Goal: Information Seeking & Learning: Learn about a topic

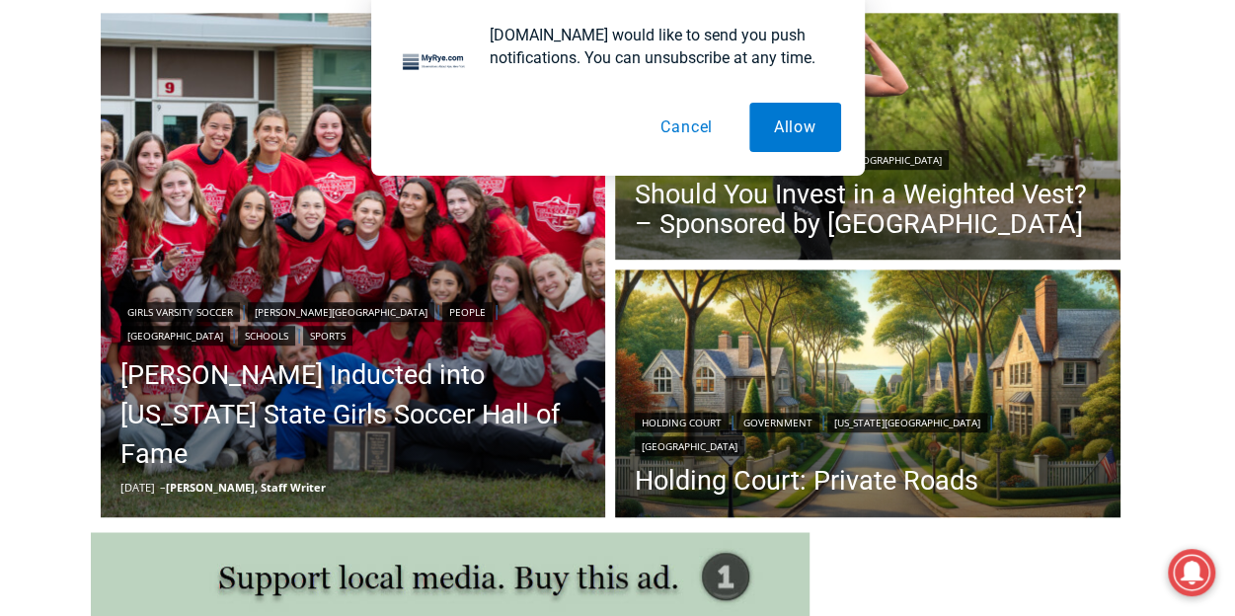
scroll to position [557, 0]
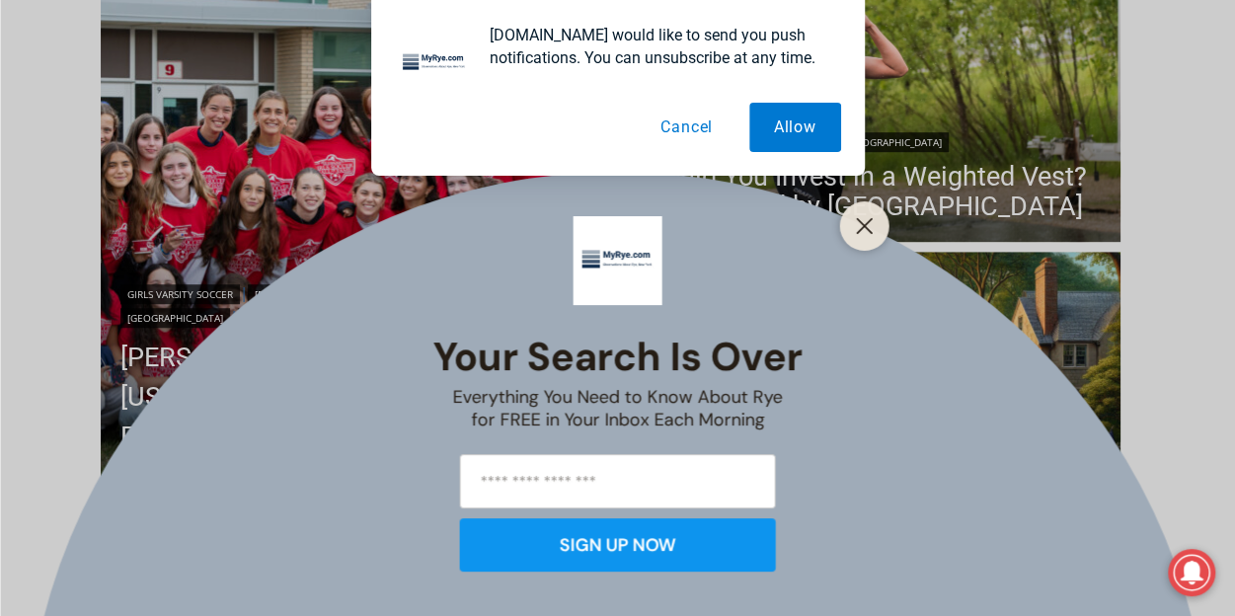
click at [701, 129] on button "Cancel" at bounding box center [687, 127] width 102 height 49
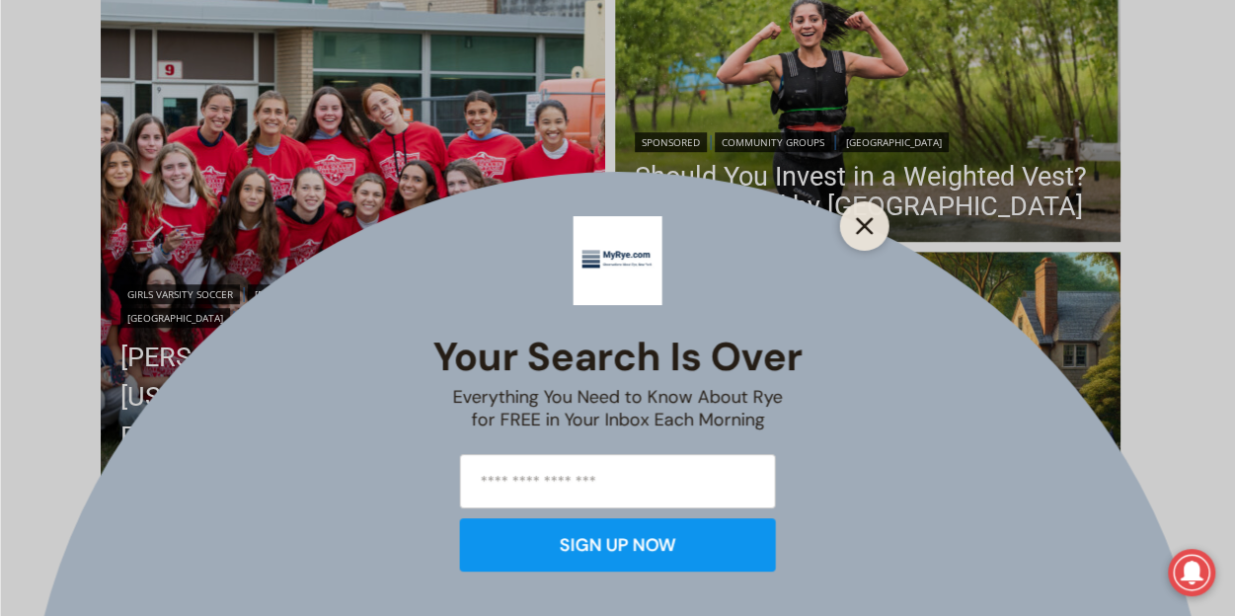
click at [865, 223] on icon "Close" at bounding box center [865, 226] width 18 height 18
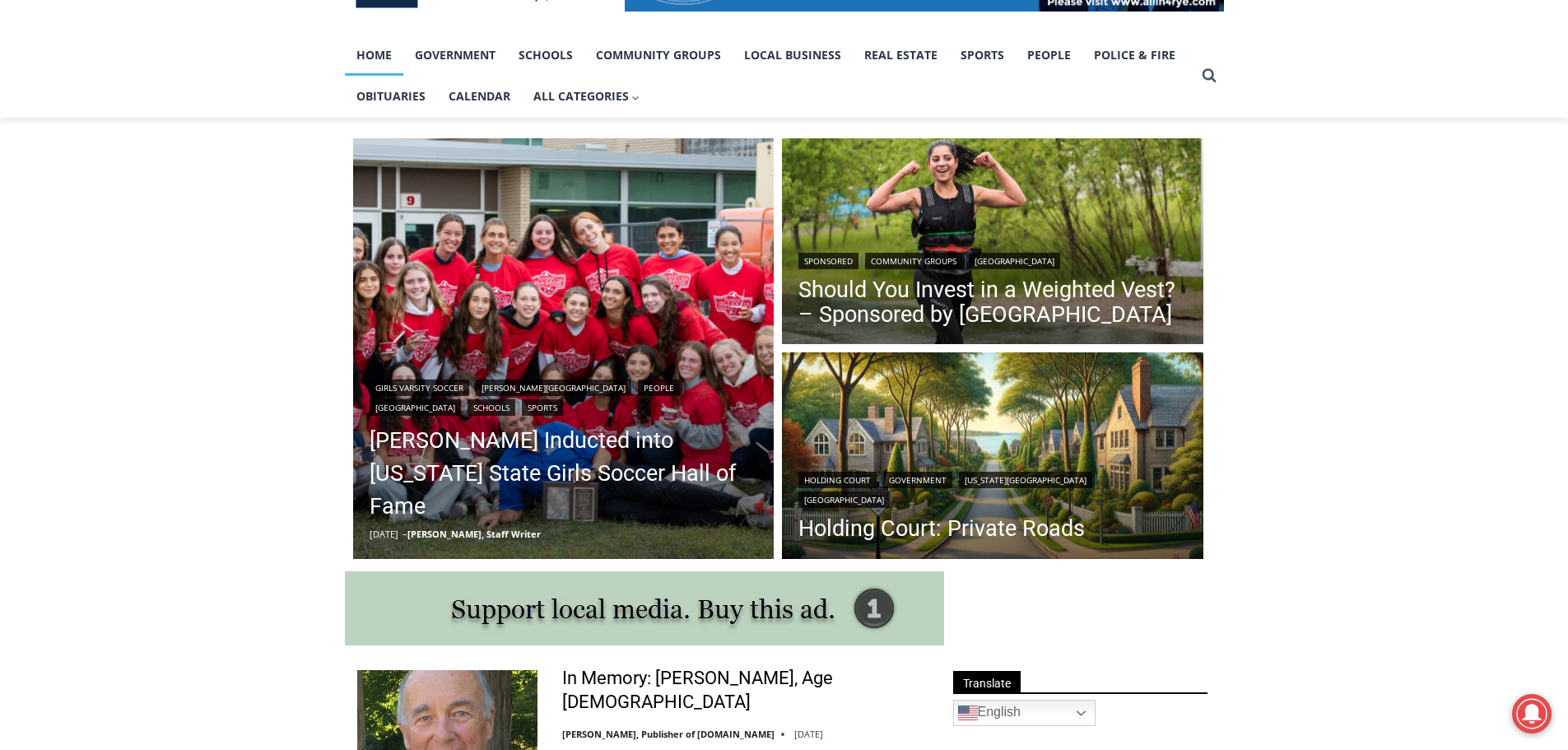
scroll to position [300, 0]
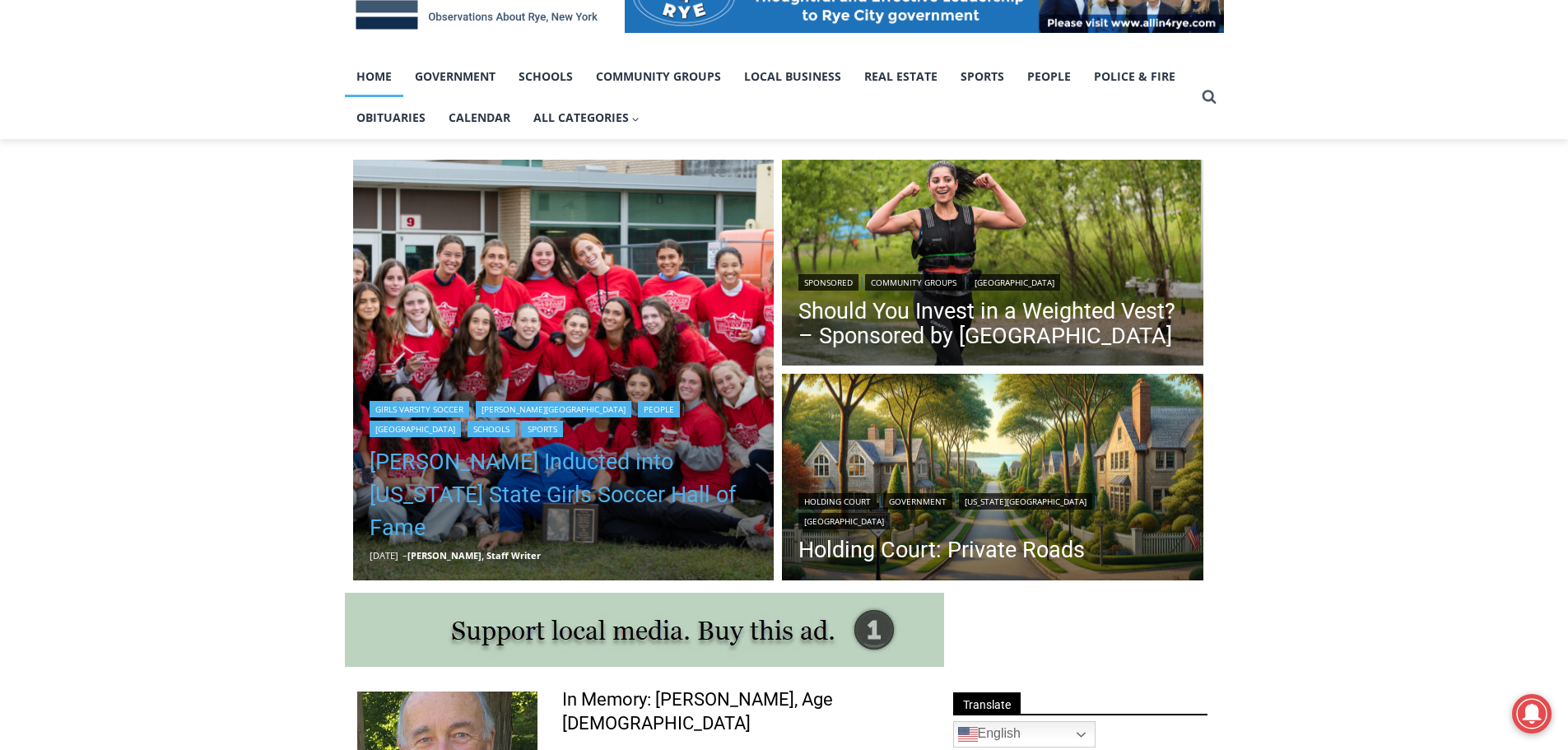
click at [557, 512] on link "Rich Savage Inducted into New York State Girls Soccer Hall of Fame" at bounding box center [564, 494] width 388 height 98
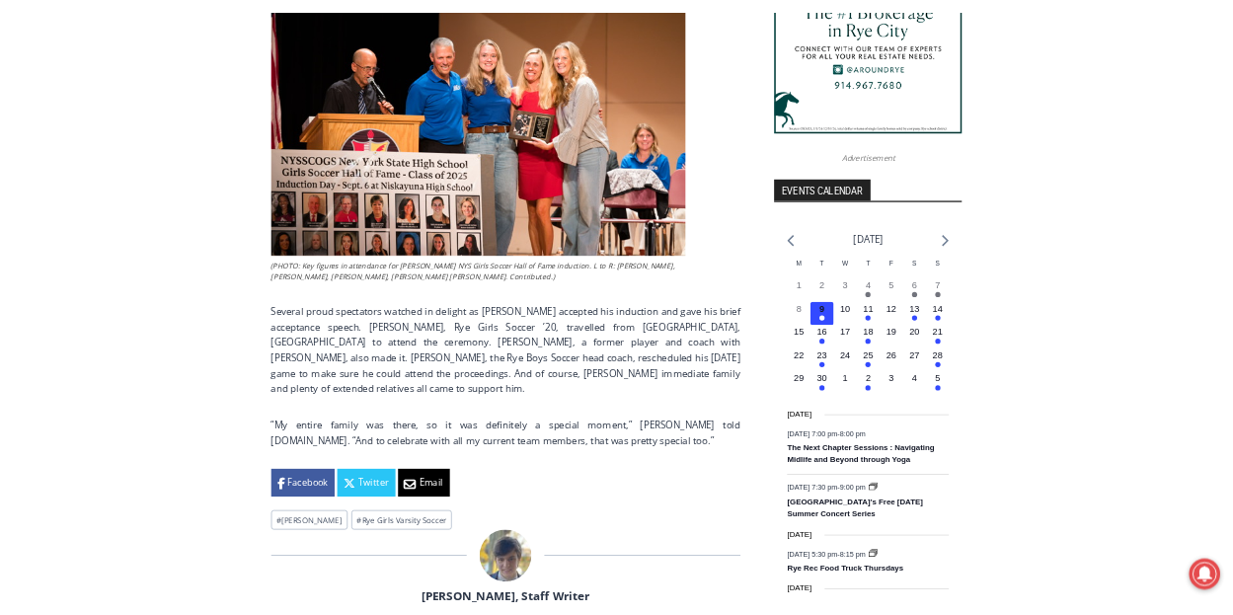
scroll to position [2074, 0]
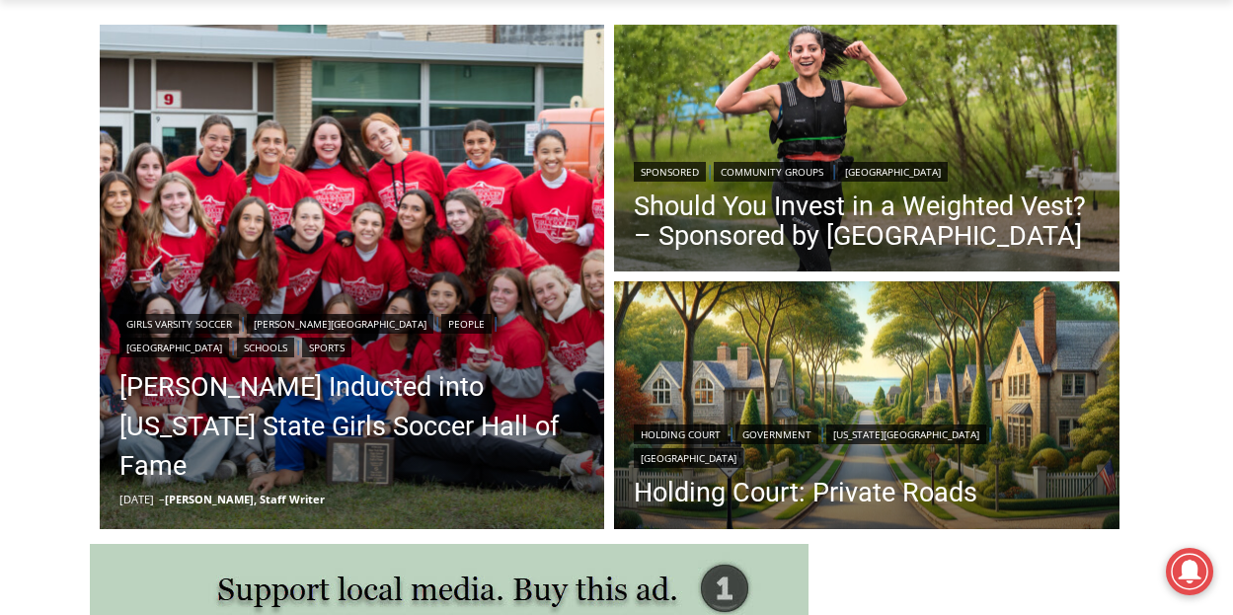
scroll to position [559, 0]
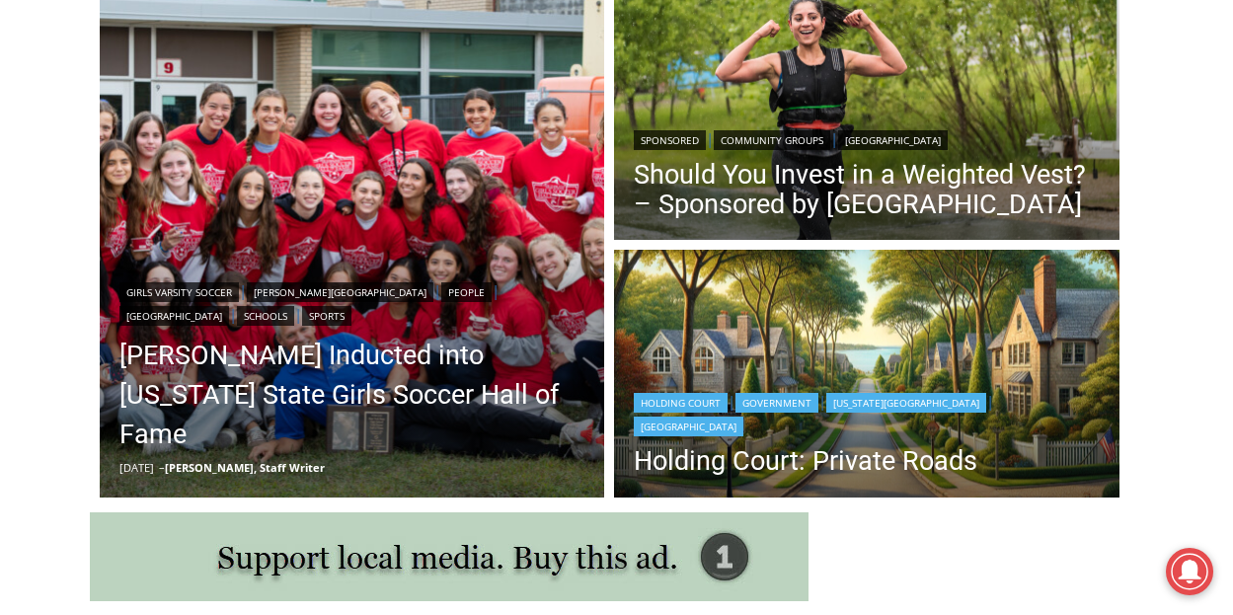
click at [942, 391] on header "Holding Court | Government | New York State | Rye City Court Holding Court: Pri…" at bounding box center [867, 434] width 506 height 135
click at [866, 463] on link "Holding Court: Private Roads" at bounding box center [867, 461] width 466 height 30
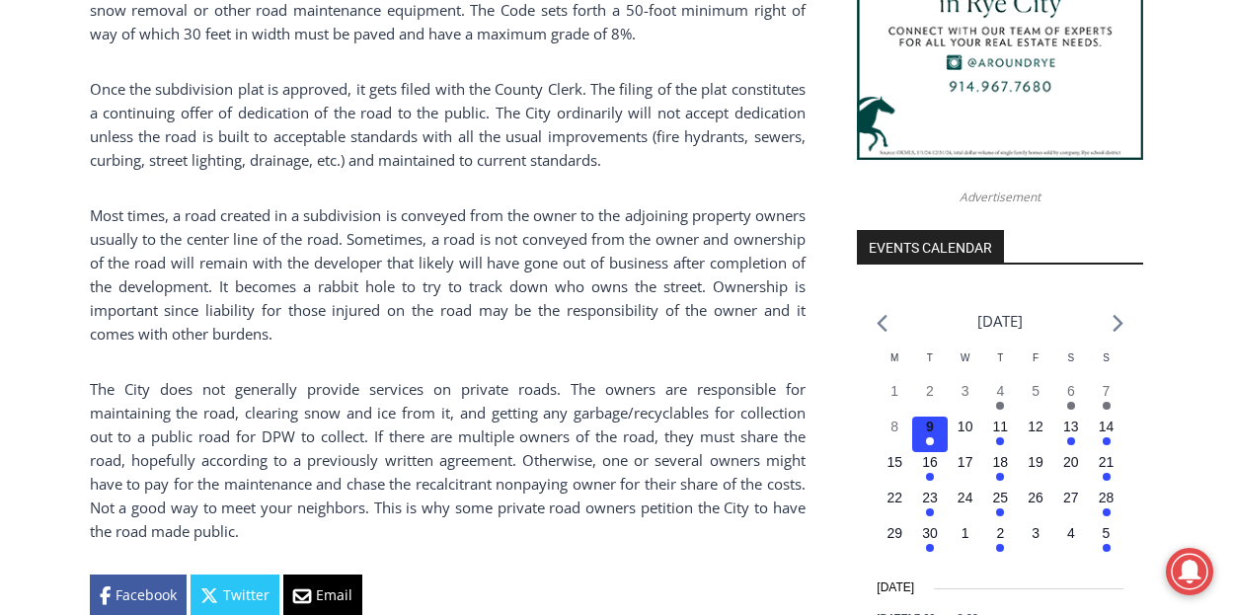
scroll to position [2033, 0]
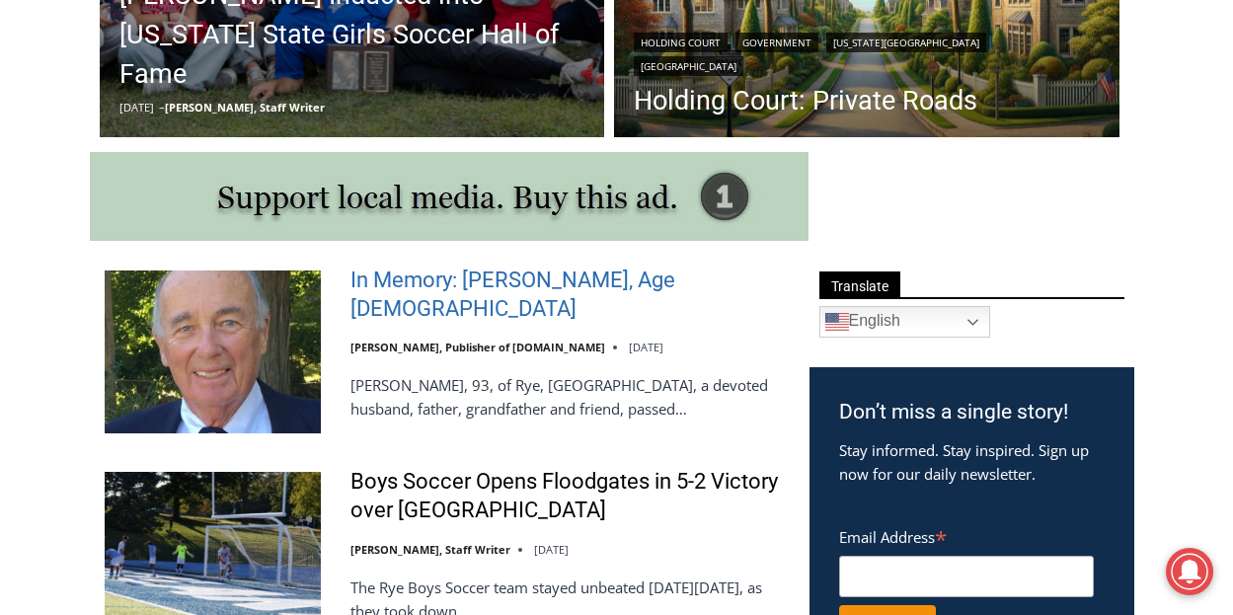
click at [428, 300] on link "In Memory: [PERSON_NAME], Age [DEMOGRAPHIC_DATA]" at bounding box center [567, 295] width 433 height 56
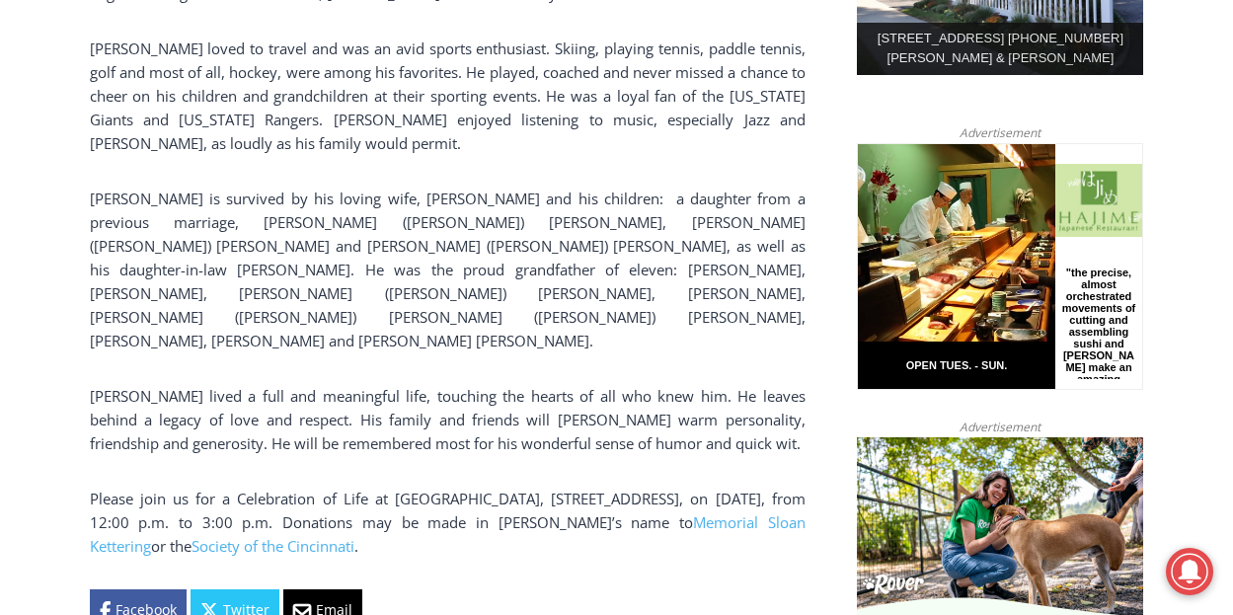
scroll to position [1250, 0]
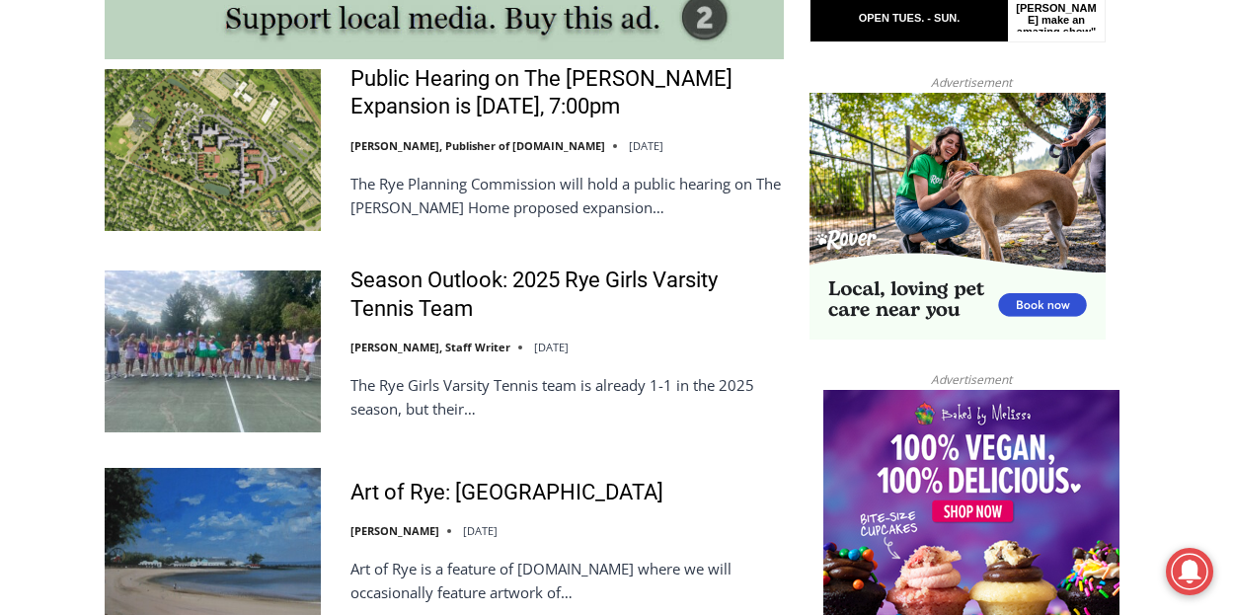
scroll to position [1808, 0]
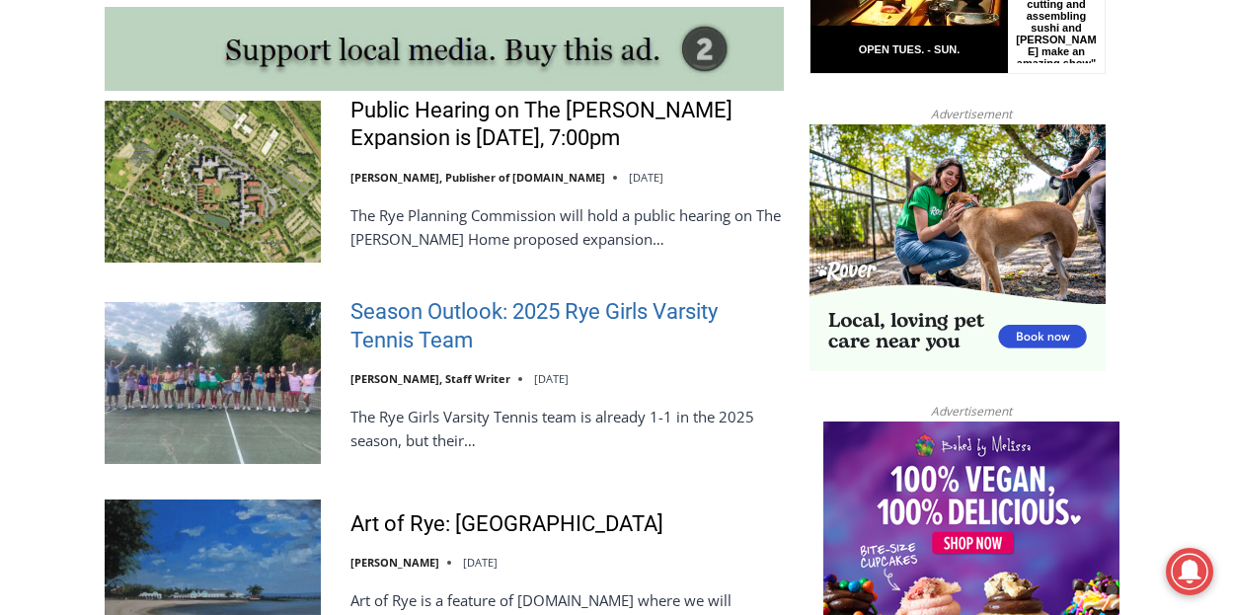
click at [430, 298] on link "Season Outlook: 2025 Rye Girls Varsity Tennis Team" at bounding box center [567, 326] width 433 height 56
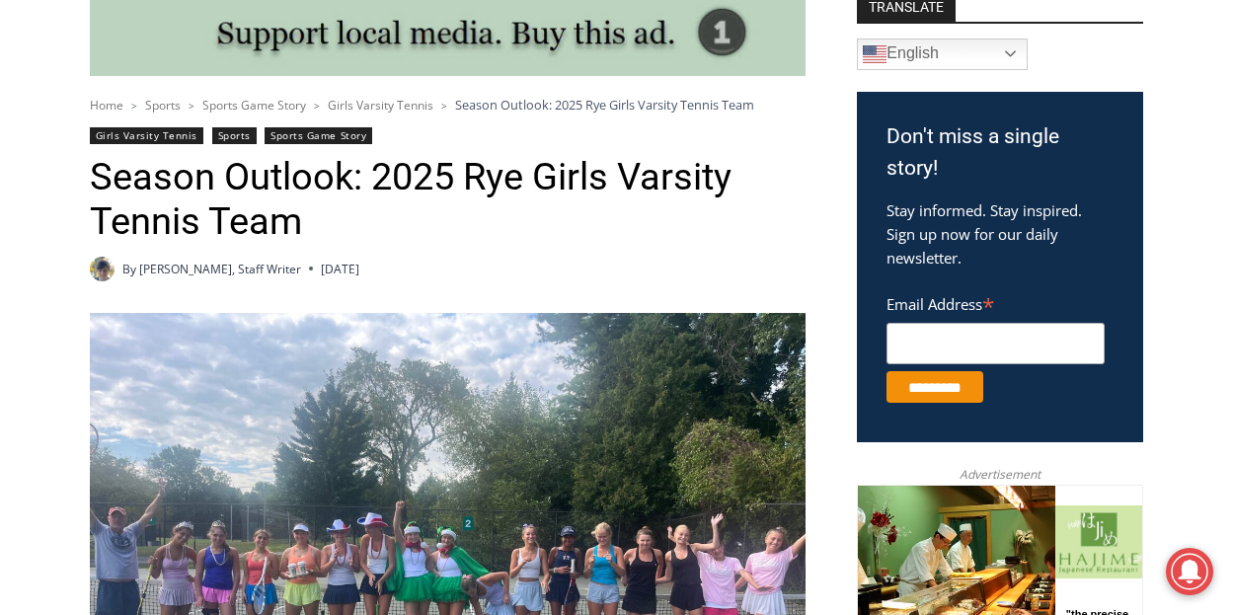
scroll to position [750, 0]
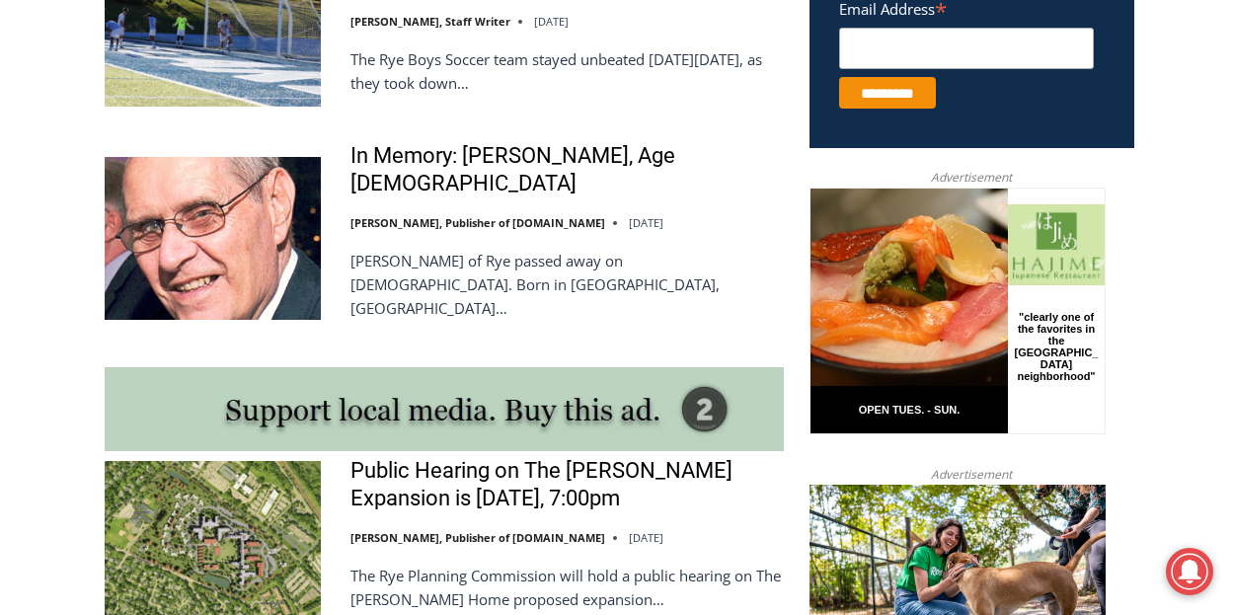
scroll to position [1413, 0]
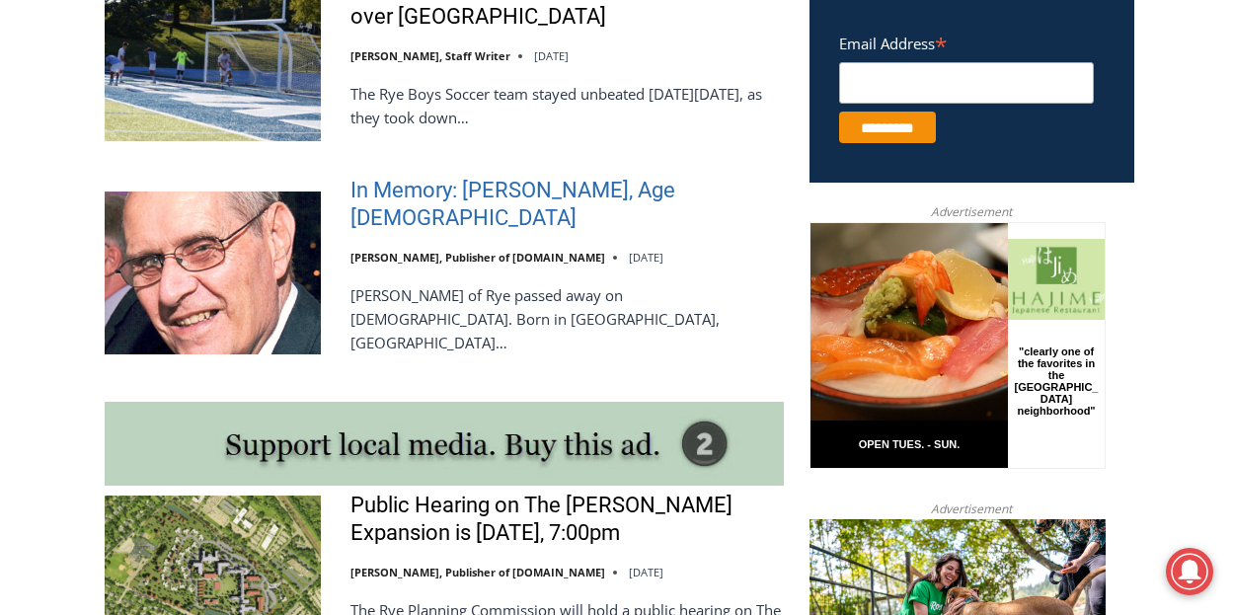
click at [460, 191] on link "In Memory: Donald J. Demas, Age 90" at bounding box center [567, 205] width 433 height 56
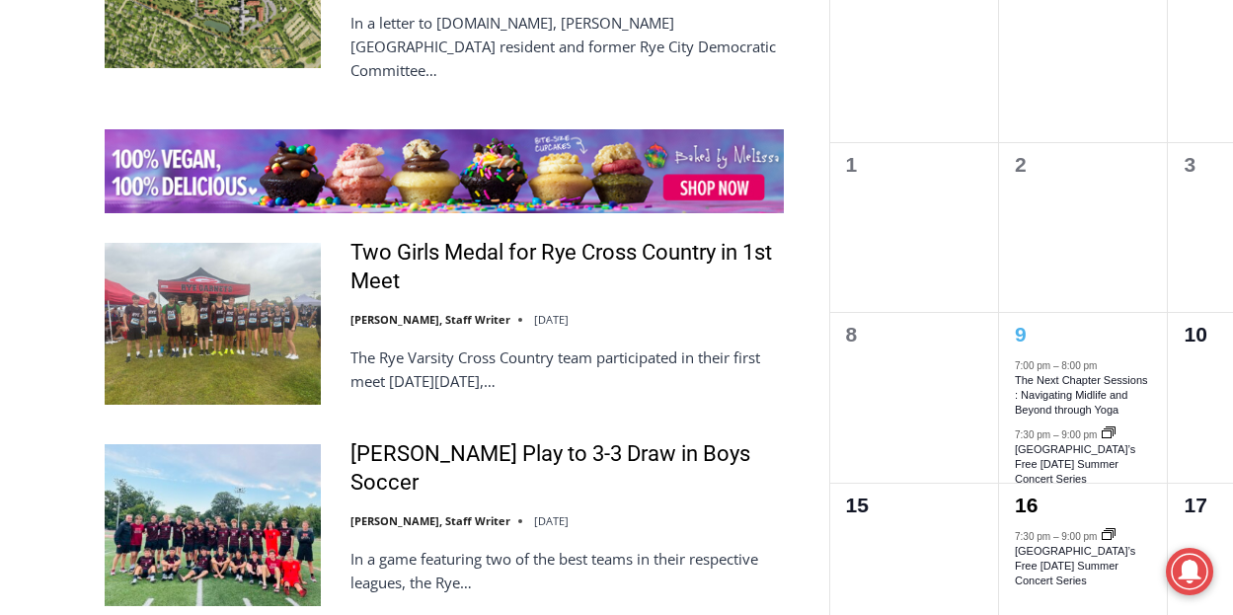
scroll to position [3091, 0]
